Goal: Information Seeking & Learning: Learn about a topic

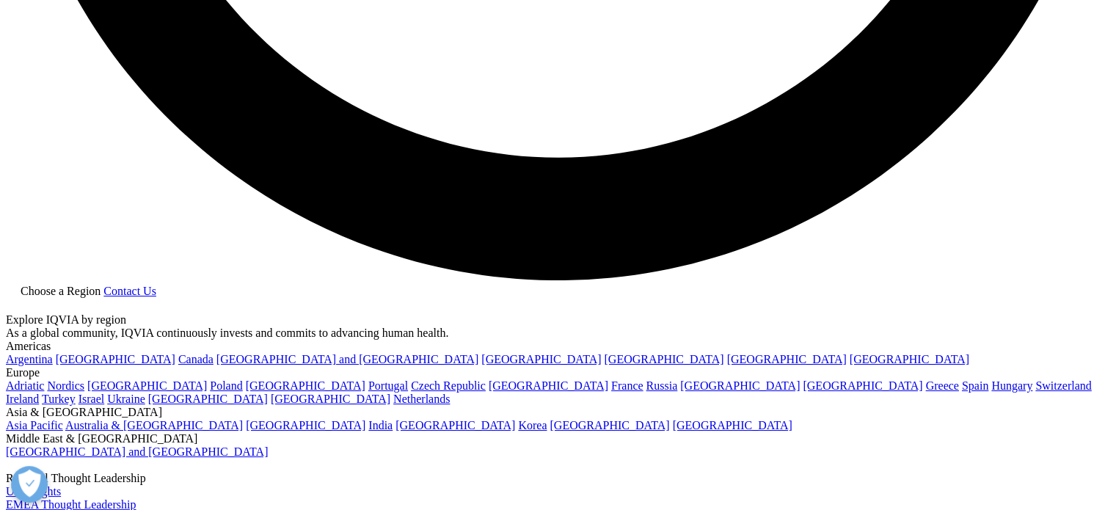
scroll to position [2901, 0]
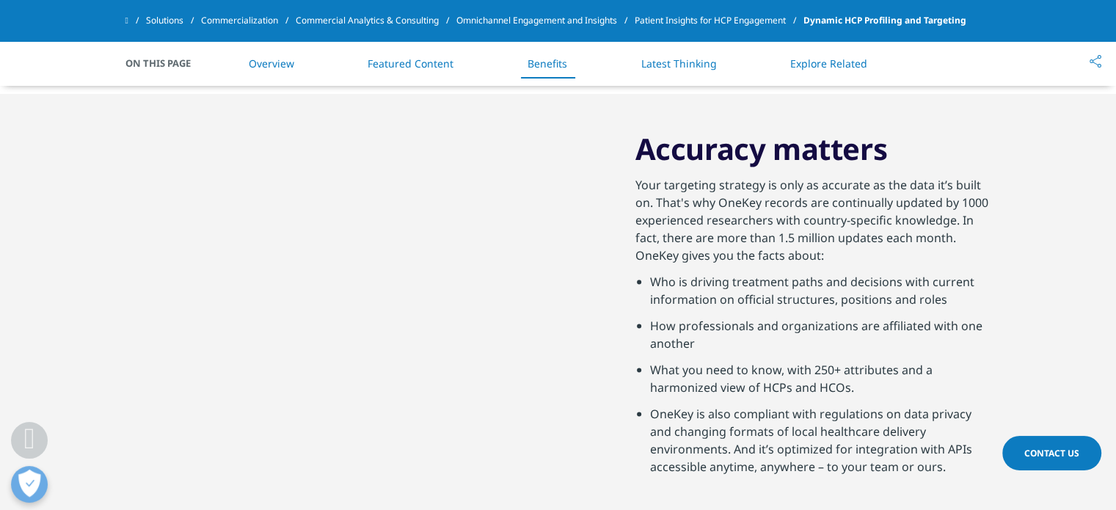
click at [287, 64] on link "Overview" at bounding box center [271, 63] width 45 height 14
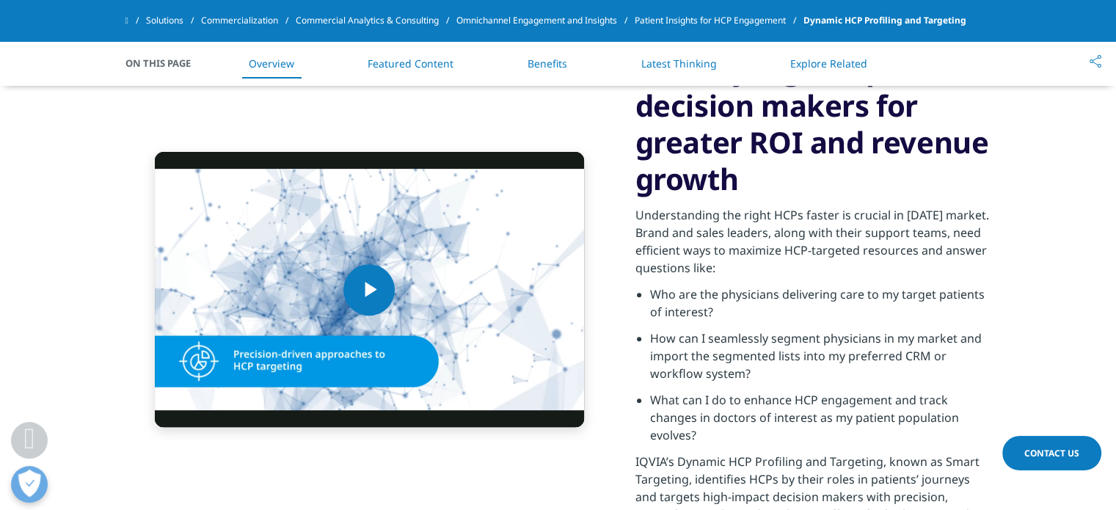
scroll to position [439, 0]
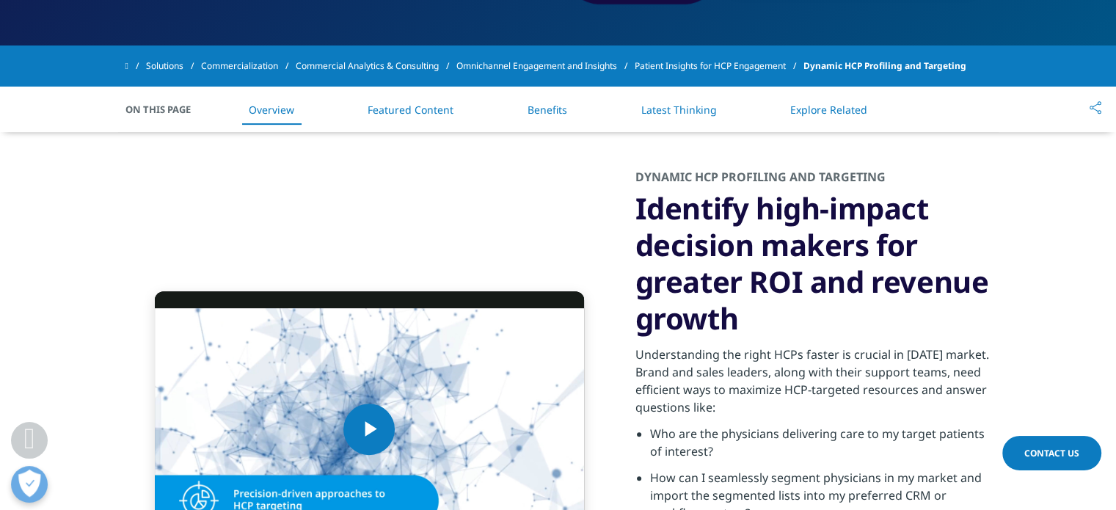
click at [546, 111] on link "Benefits" at bounding box center [547, 110] width 40 height 14
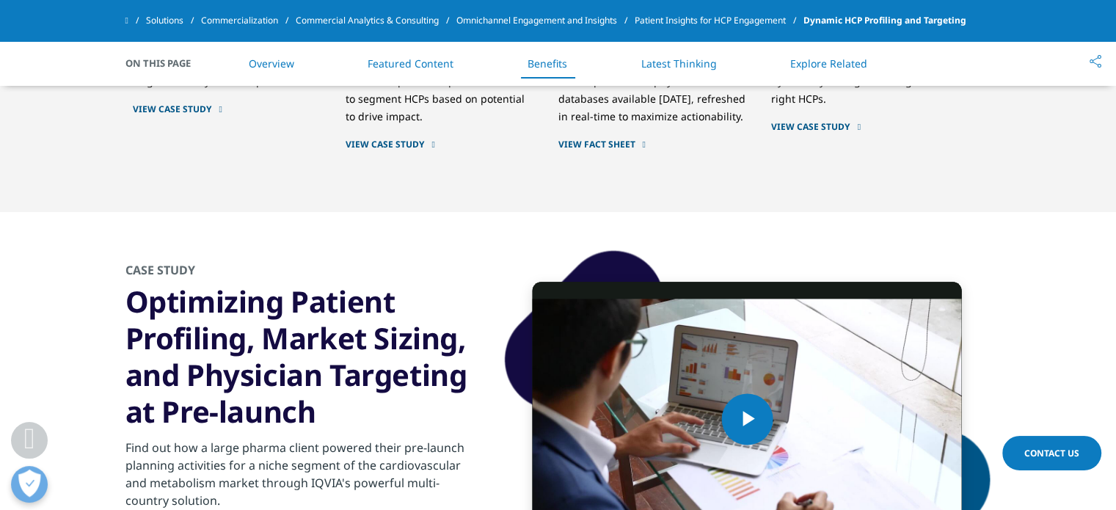
scroll to position [1696, 0]
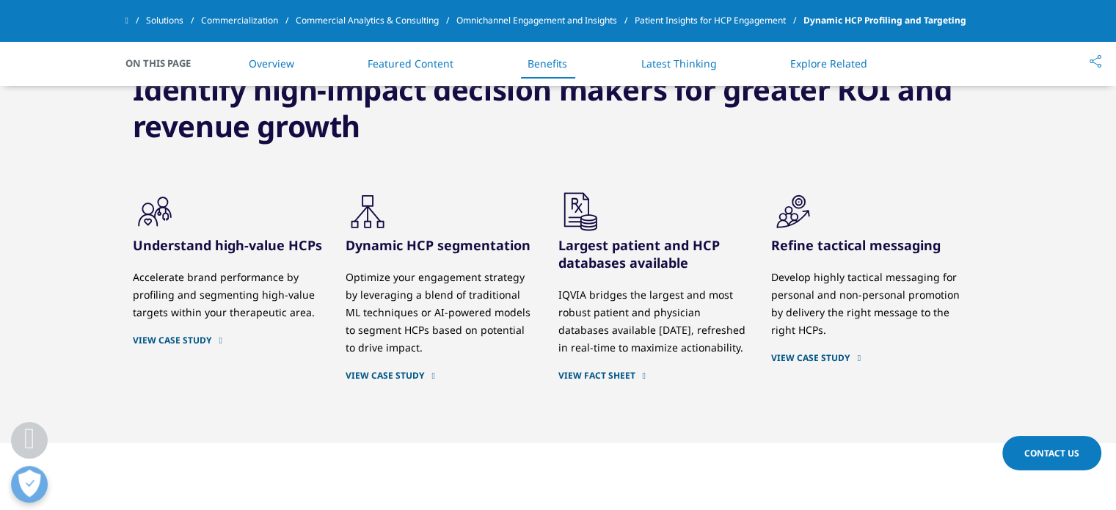
click at [408, 374] on link "VIEW CASE STUDY" at bounding box center [440, 376] width 191 height 12
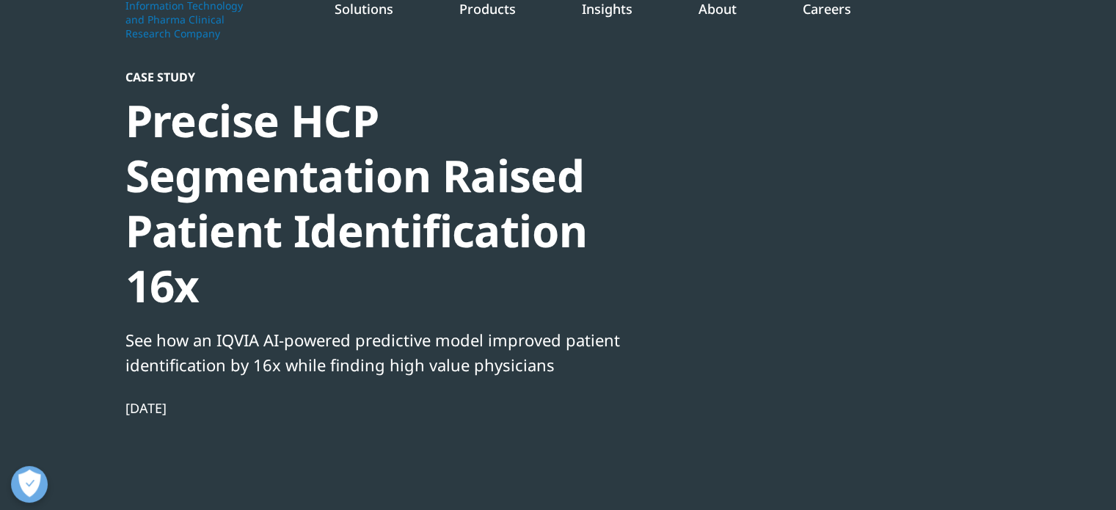
scroll to position [567, 865]
click at [865, 301] on div at bounding box center [849, 235] width 283 height 330
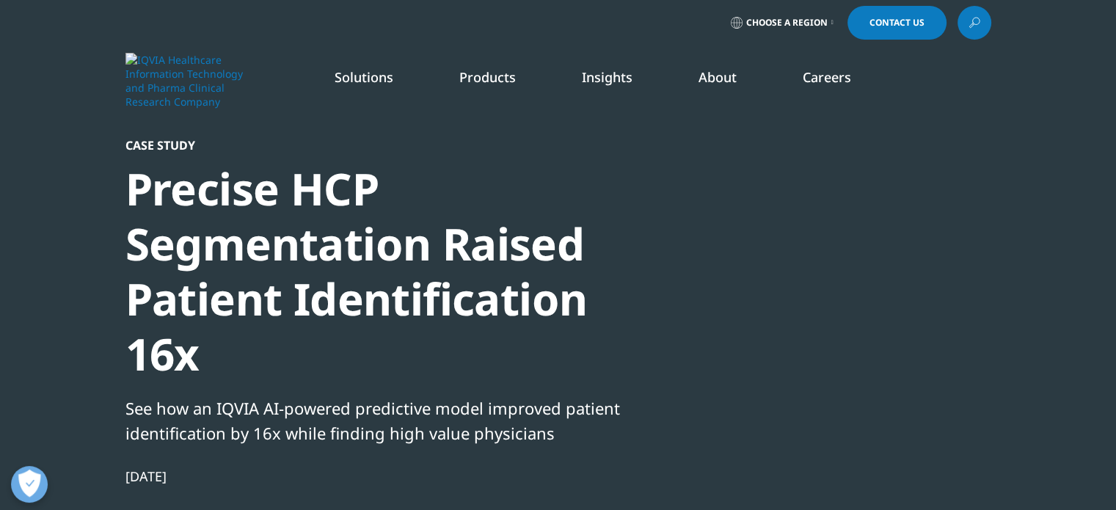
scroll to position [0, 0]
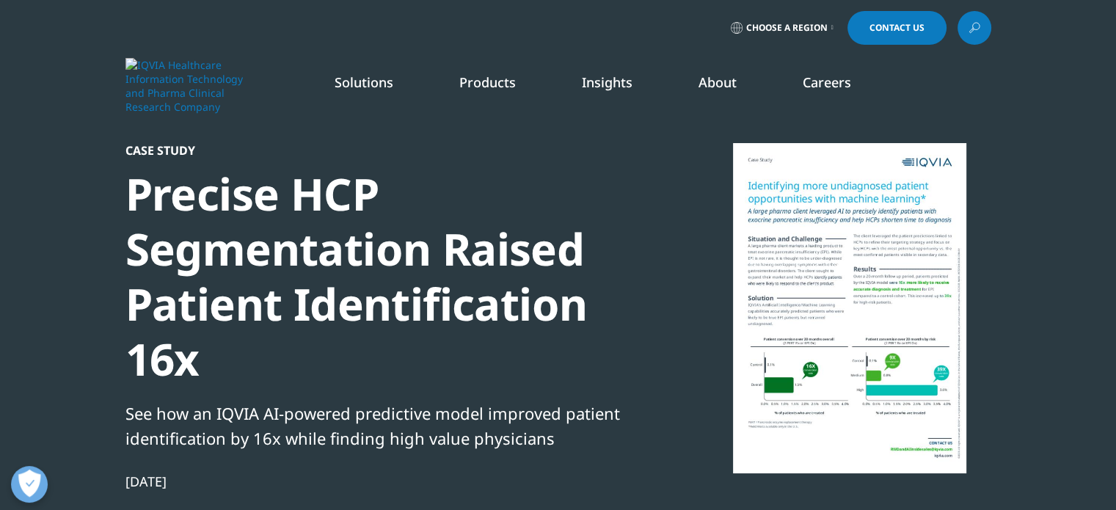
click at [801, 344] on div at bounding box center [849, 308] width 283 height 330
